Goal: Task Accomplishment & Management: Manage account settings

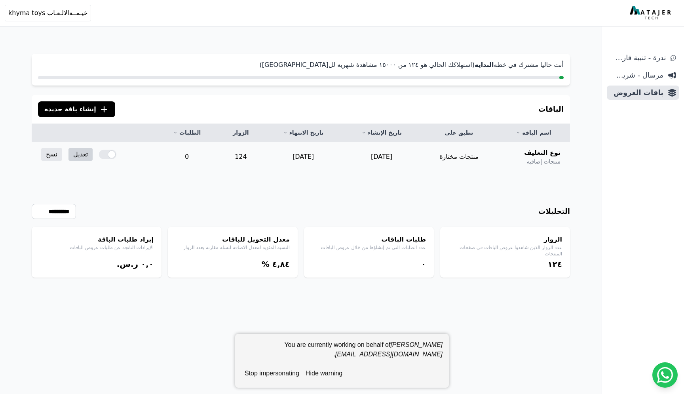
click at [77, 151] on link "تعديل" at bounding box center [81, 154] width 24 height 13
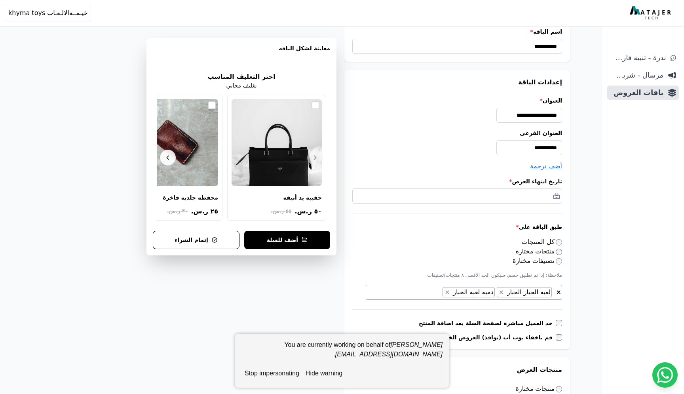
scroll to position [44, 0]
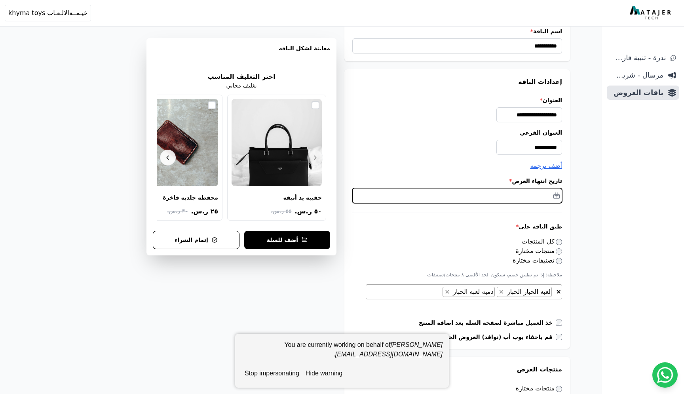
click at [500, 192] on input "text" at bounding box center [457, 195] width 210 height 15
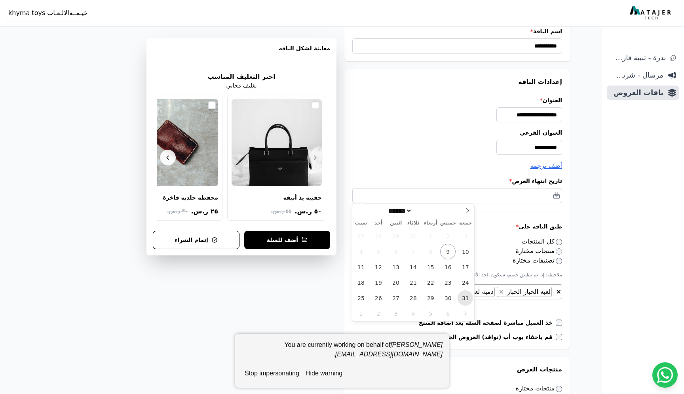
click at [465, 296] on span "31" at bounding box center [465, 297] width 15 height 15
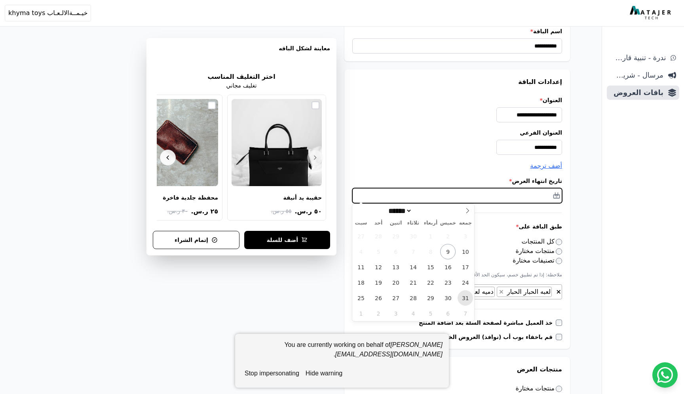
type input "**********"
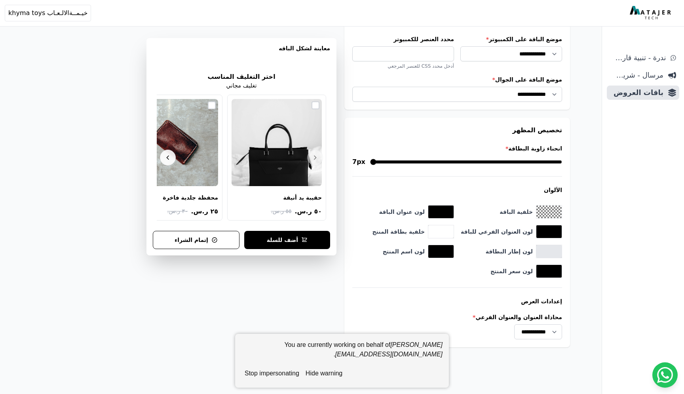
scroll to position [667, 0]
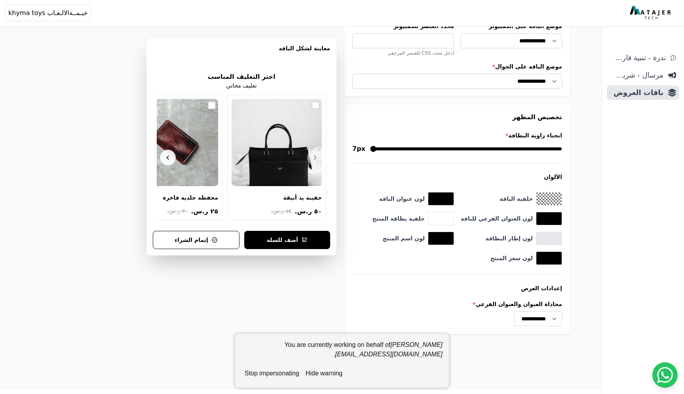
click at [335, 370] on button "hide warning" at bounding box center [324, 374] width 43 height 16
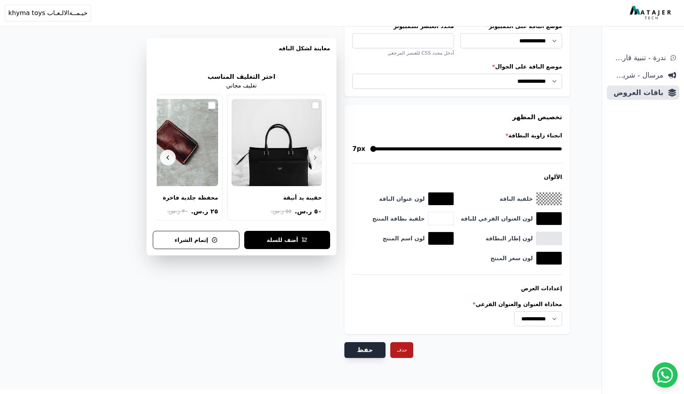
click at [359, 344] on button "حفظ" at bounding box center [365, 350] width 41 height 16
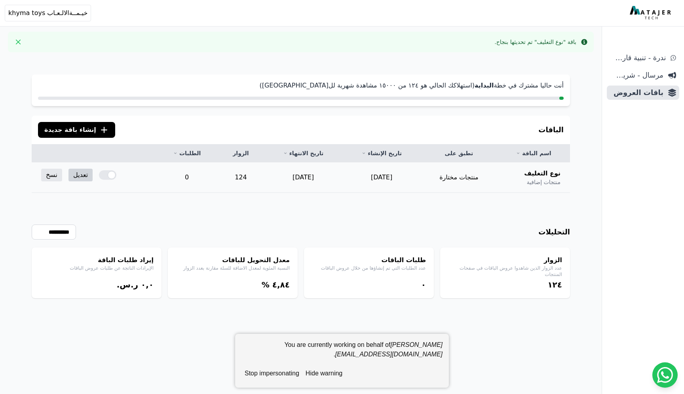
click at [78, 176] on link "تعديل" at bounding box center [81, 175] width 24 height 13
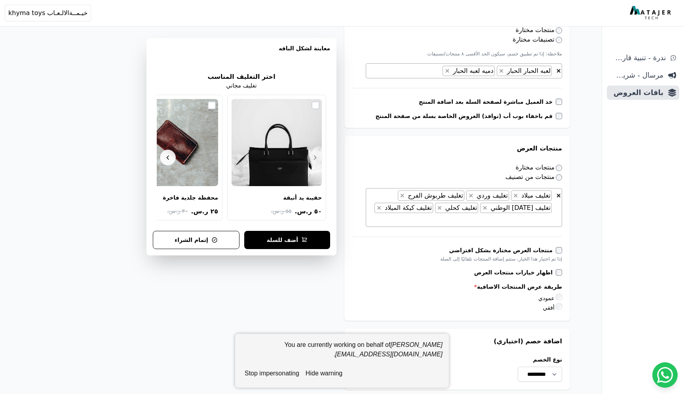
scroll to position [263, 0]
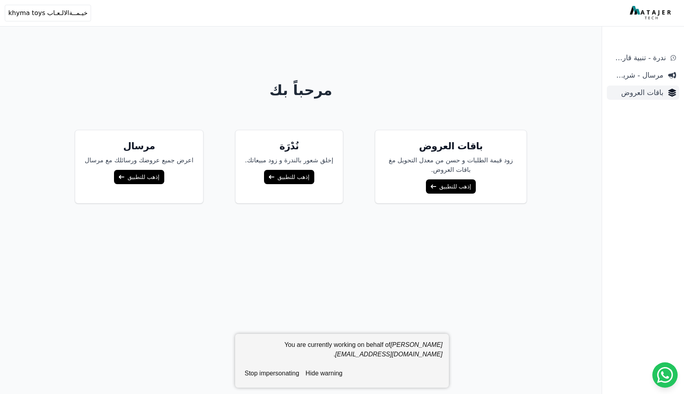
click at [646, 95] on span "باقات العروض" at bounding box center [636, 92] width 53 height 11
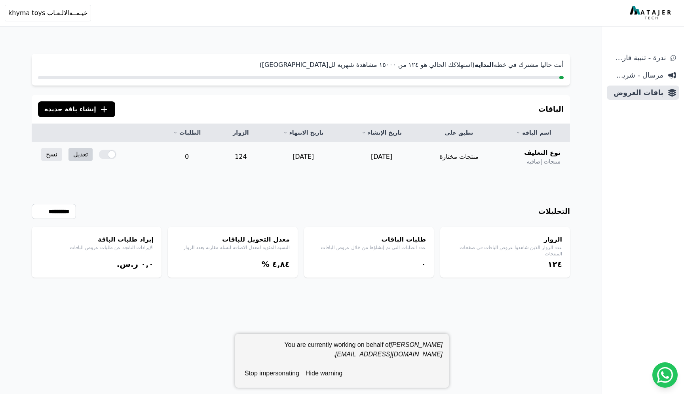
click at [71, 152] on link "تعديل" at bounding box center [81, 154] width 24 height 13
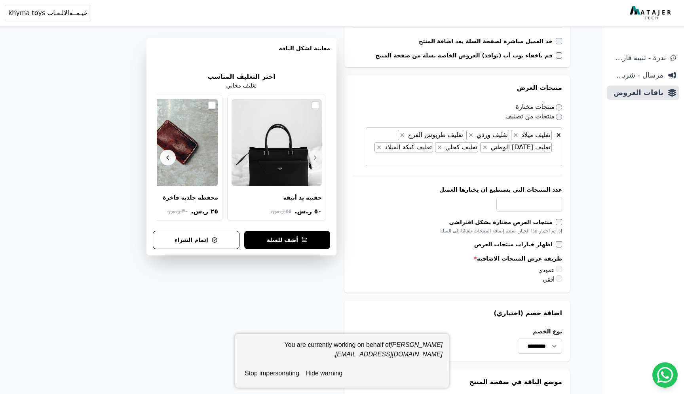
scroll to position [387, 0]
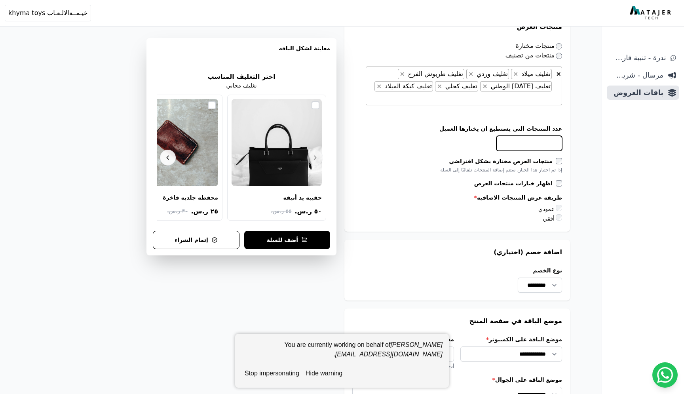
click at [538, 136] on input "عدد المنتجات التي يستطيع ان يختارها العميل" at bounding box center [530, 143] width 66 height 15
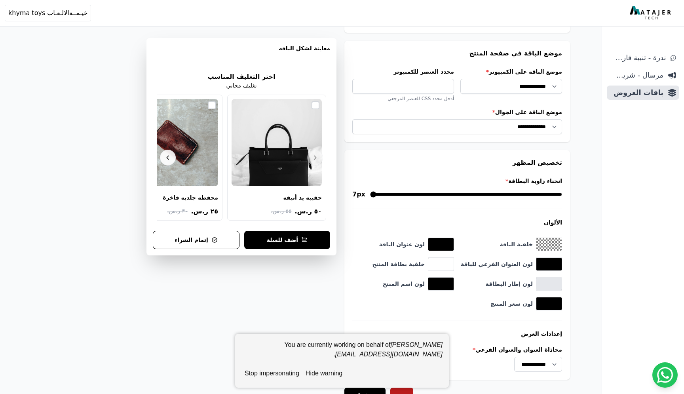
scroll to position [700, 0]
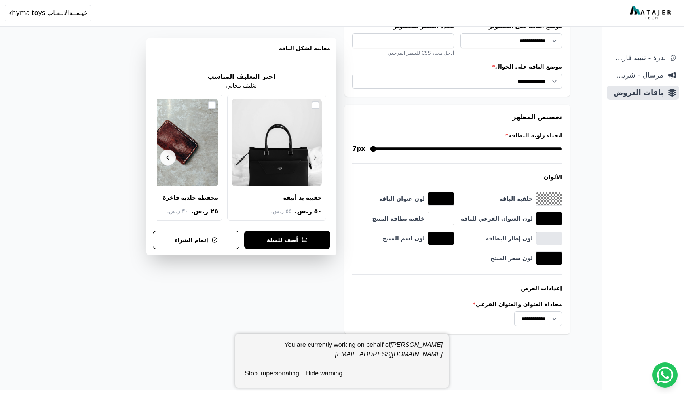
type input "*"
click at [337, 373] on button "hide warning" at bounding box center [324, 374] width 43 height 16
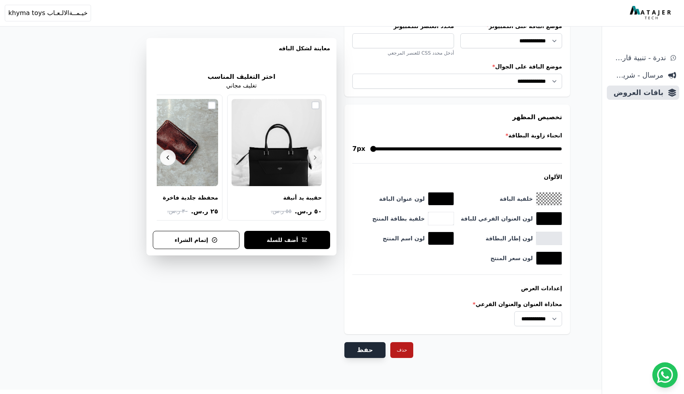
click at [364, 342] on button "حفظ" at bounding box center [365, 350] width 41 height 16
